Goal: Task Accomplishment & Management: Complete application form

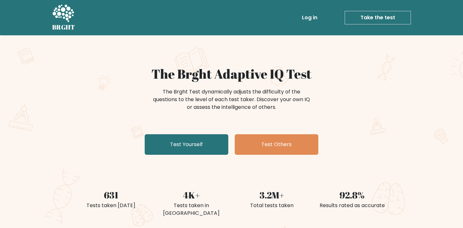
click at [389, 16] on link "Take the test" at bounding box center [378, 18] width 66 height 14
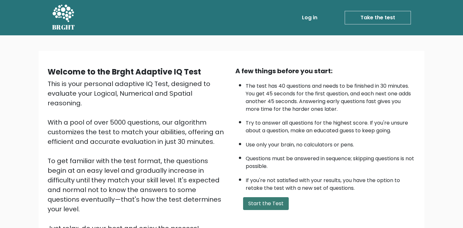
click at [272, 203] on button "Start the Test" at bounding box center [266, 203] width 46 height 13
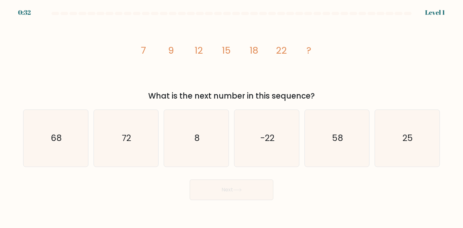
drag, startPoint x: 399, startPoint y: 119, endPoint x: 338, endPoint y: 175, distance: 83.3
click at [399, 119] on icon "25" at bounding box center [407, 138] width 57 height 57
click at [232, 117] on input "f. 25" at bounding box center [231, 115] width 0 height 3
radio input "true"
click at [267, 187] on button "Next" at bounding box center [232, 190] width 84 height 21
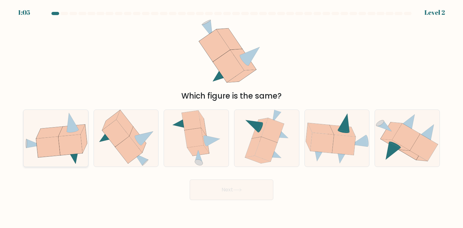
click at [34, 147] on icon at bounding box center [55, 138] width 65 height 53
click at [231, 117] on input "a." at bounding box center [231, 115] width 0 height 3
radio input "true"
click at [231, 186] on button "Next" at bounding box center [232, 190] width 84 height 21
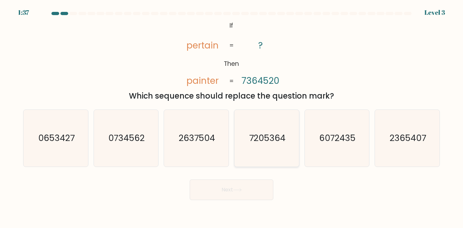
click at [269, 145] on icon "7205364" at bounding box center [266, 138] width 57 height 57
click at [232, 117] on input "d. 7205364" at bounding box center [231, 115] width 0 height 3
radio input "true"
click at [249, 186] on button "Next" at bounding box center [232, 190] width 84 height 21
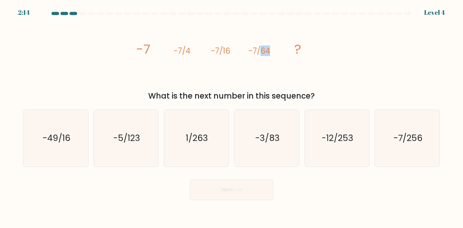
drag, startPoint x: 261, startPoint y: 50, endPoint x: 275, endPoint y: 50, distance: 14.5
click at [275, 50] on icon "image/svg+xml -7 -7/4 -7/16 -7/64 ?" at bounding box center [231, 53] width 193 height 68
drag, startPoint x: 263, startPoint y: 50, endPoint x: 277, endPoint y: 50, distance: 14.8
click at [277, 50] on icon "image/svg+xml -7 -7/4 -7/16 -7/64 ?" at bounding box center [231, 53] width 193 height 68
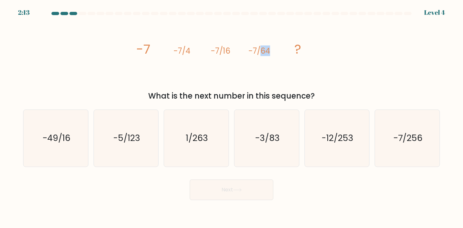
click at [277, 50] on icon "image/svg+xml -7 -7/4 -7/16 -7/64 ?" at bounding box center [231, 53] width 193 height 68
click at [409, 125] on icon "-7/256" at bounding box center [407, 138] width 57 height 57
click at [232, 117] on input "f. -7/256" at bounding box center [231, 115] width 0 height 3
radio input "true"
click at [250, 191] on button "Next" at bounding box center [232, 190] width 84 height 21
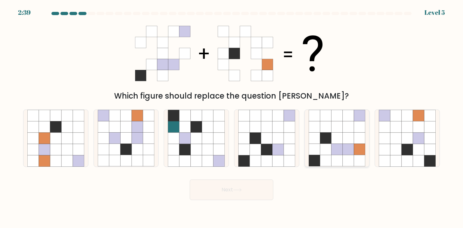
click at [332, 160] on icon at bounding box center [336, 160] width 11 height 11
click at [232, 117] on input "e." at bounding box center [231, 115] width 0 height 3
radio input "true"
click at [256, 196] on button "Next" at bounding box center [232, 190] width 84 height 21
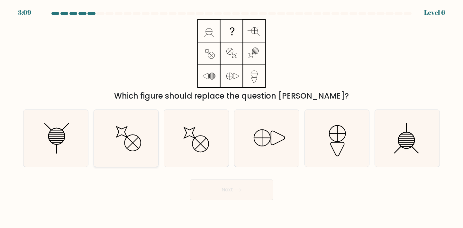
drag, startPoint x: 59, startPoint y: 141, endPoint x: 103, endPoint y: 155, distance: 45.6
click at [59, 141] on icon at bounding box center [55, 138] width 57 height 57
click at [231, 117] on input "a." at bounding box center [231, 115] width 0 height 3
radio input "true"
click at [226, 185] on button "Next" at bounding box center [232, 190] width 84 height 21
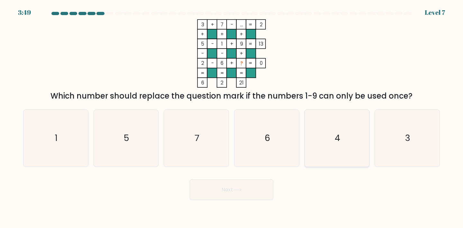
click at [329, 155] on icon "4" at bounding box center [337, 138] width 57 height 57
click at [232, 117] on input "e. 4" at bounding box center [231, 115] width 0 height 3
radio input "true"
click at [253, 191] on button "Next" at bounding box center [232, 190] width 84 height 21
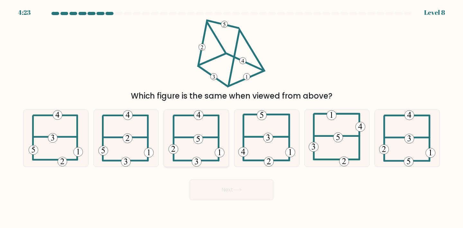
click at [212, 147] on icon at bounding box center [196, 138] width 56 height 57
click at [231, 117] on input "c." at bounding box center [231, 115] width 0 height 3
radio input "true"
click at [238, 189] on icon at bounding box center [237, 190] width 9 height 4
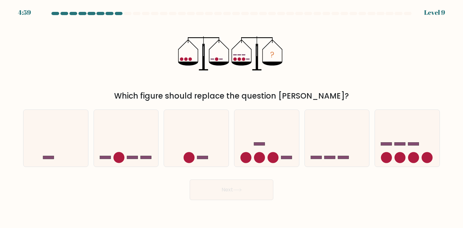
drag, startPoint x: 403, startPoint y: 144, endPoint x: 334, endPoint y: 174, distance: 75.7
click at [403, 144] on rect at bounding box center [399, 144] width 11 height 3
click at [232, 117] on input "f." at bounding box center [231, 115] width 0 height 3
radio input "true"
click at [249, 187] on button "Next" at bounding box center [232, 190] width 84 height 21
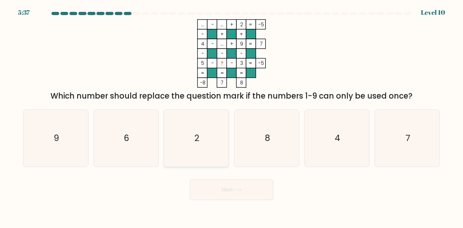
click at [208, 139] on icon "2" at bounding box center [196, 138] width 57 height 57
click at [231, 117] on input "c. 2" at bounding box center [231, 115] width 0 height 3
radio input "true"
click at [244, 190] on button "Next" at bounding box center [232, 190] width 84 height 21
